Goal: Transaction & Acquisition: Purchase product/service

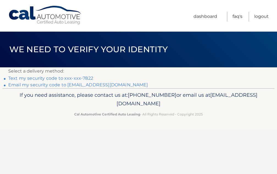
click at [89, 84] on link "Email my security code to l*******@verizon.net" at bounding box center [78, 84] width 140 height 5
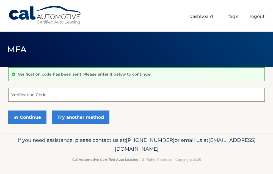
click at [30, 96] on input "Verification Code" at bounding box center [136, 95] width 257 height 14
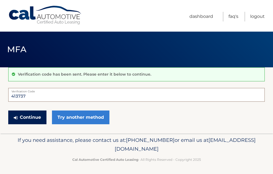
type input "413737"
click at [35, 116] on button "Continue" at bounding box center [27, 118] width 38 height 14
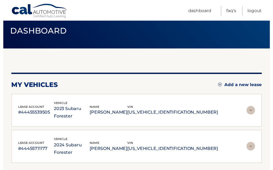
scroll to position [53, 0]
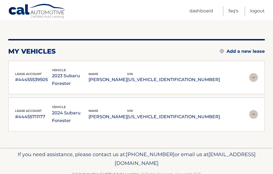
click at [256, 73] on img at bounding box center [253, 77] width 9 height 9
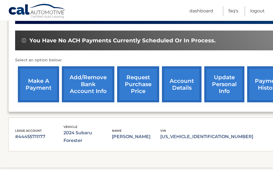
scroll to position [108, 0]
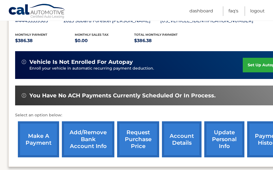
click at [45, 133] on link "make a payment" at bounding box center [38, 139] width 41 height 36
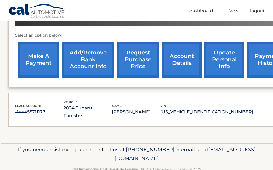
scroll to position [195, 0]
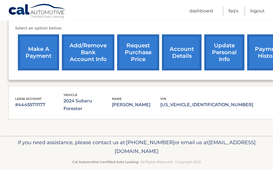
click at [105, 96] on div "vehicle 2024 Subaru Forester" at bounding box center [88, 102] width 48 height 20
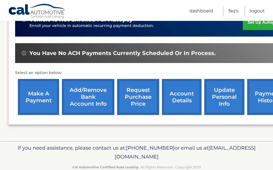
scroll to position [331, 0]
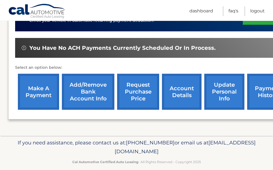
click at [44, 85] on link "make a payment" at bounding box center [38, 92] width 41 height 36
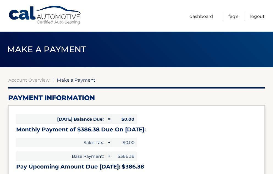
select select "MjNlMmJkZWQtZThmNy00ZDYyLWI2ZjMtNmQ2YjM2NGU5ZDRi"
select select "NmU5ZGY5NDAtYmNjYi00NTdjLWJkZjEtZGMwNmYzODVhZTRm"
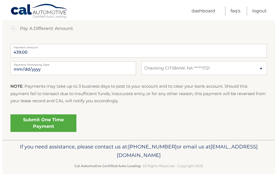
scroll to position [219, 0]
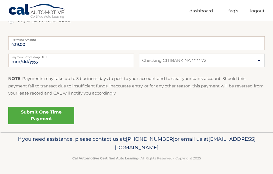
click at [42, 115] on link "Submit One Time Payment" at bounding box center [41, 116] width 66 height 18
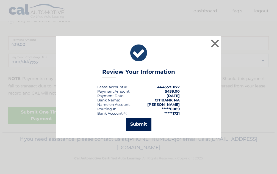
click at [138, 123] on button "Submit" at bounding box center [139, 124] width 26 height 13
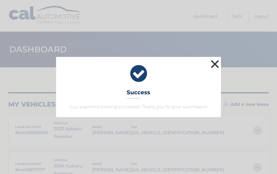
click at [214, 66] on button "×" at bounding box center [215, 64] width 11 height 11
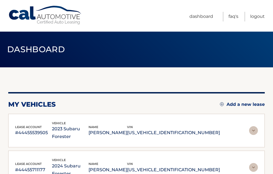
click at [252, 163] on img at bounding box center [253, 167] width 9 height 9
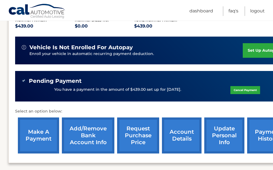
scroll to position [165, 0]
